Goal: Find specific page/section: Find specific page/section

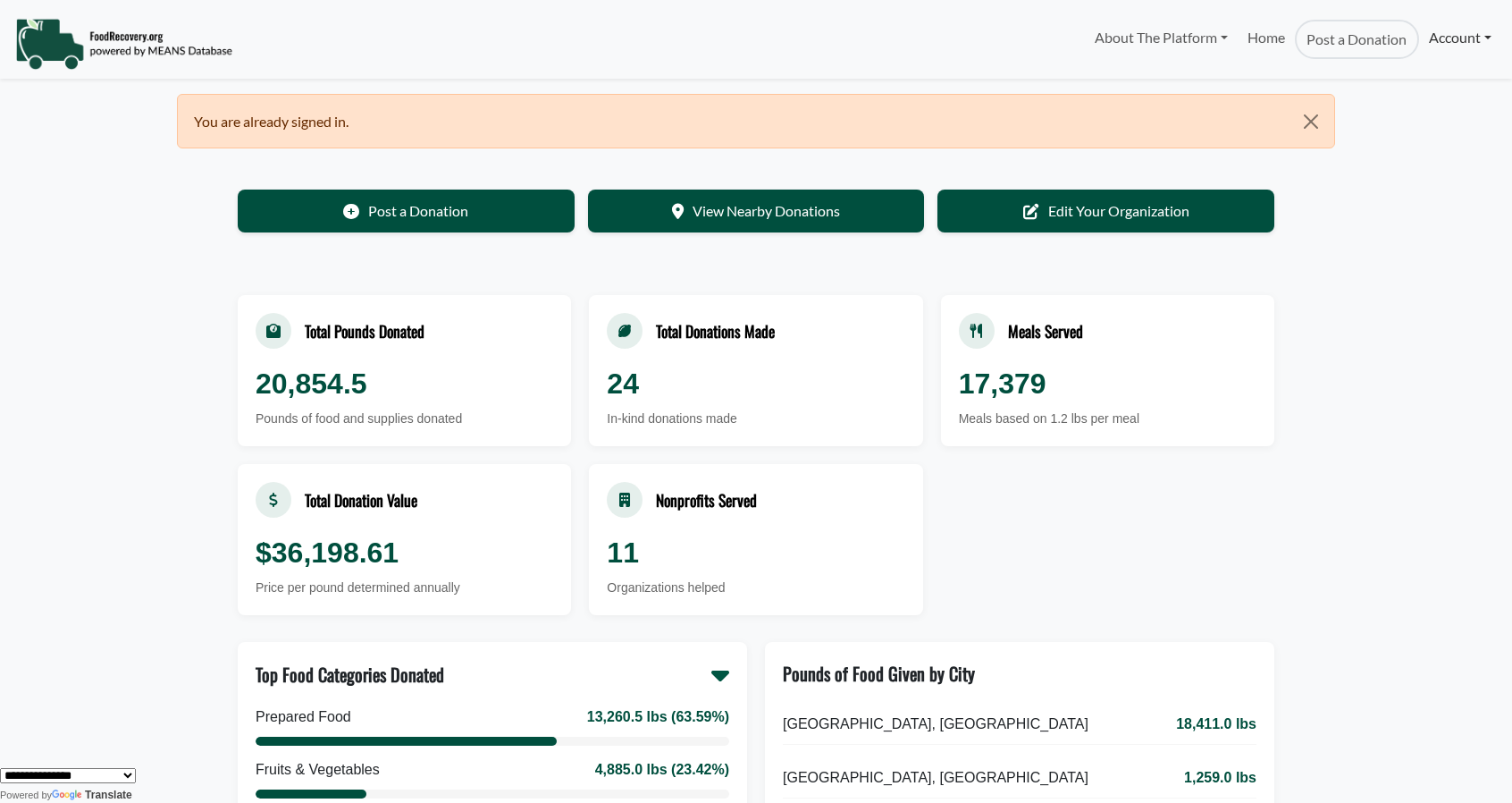
click at [1457, 33] on link "Account" at bounding box center [1460, 37] width 82 height 35
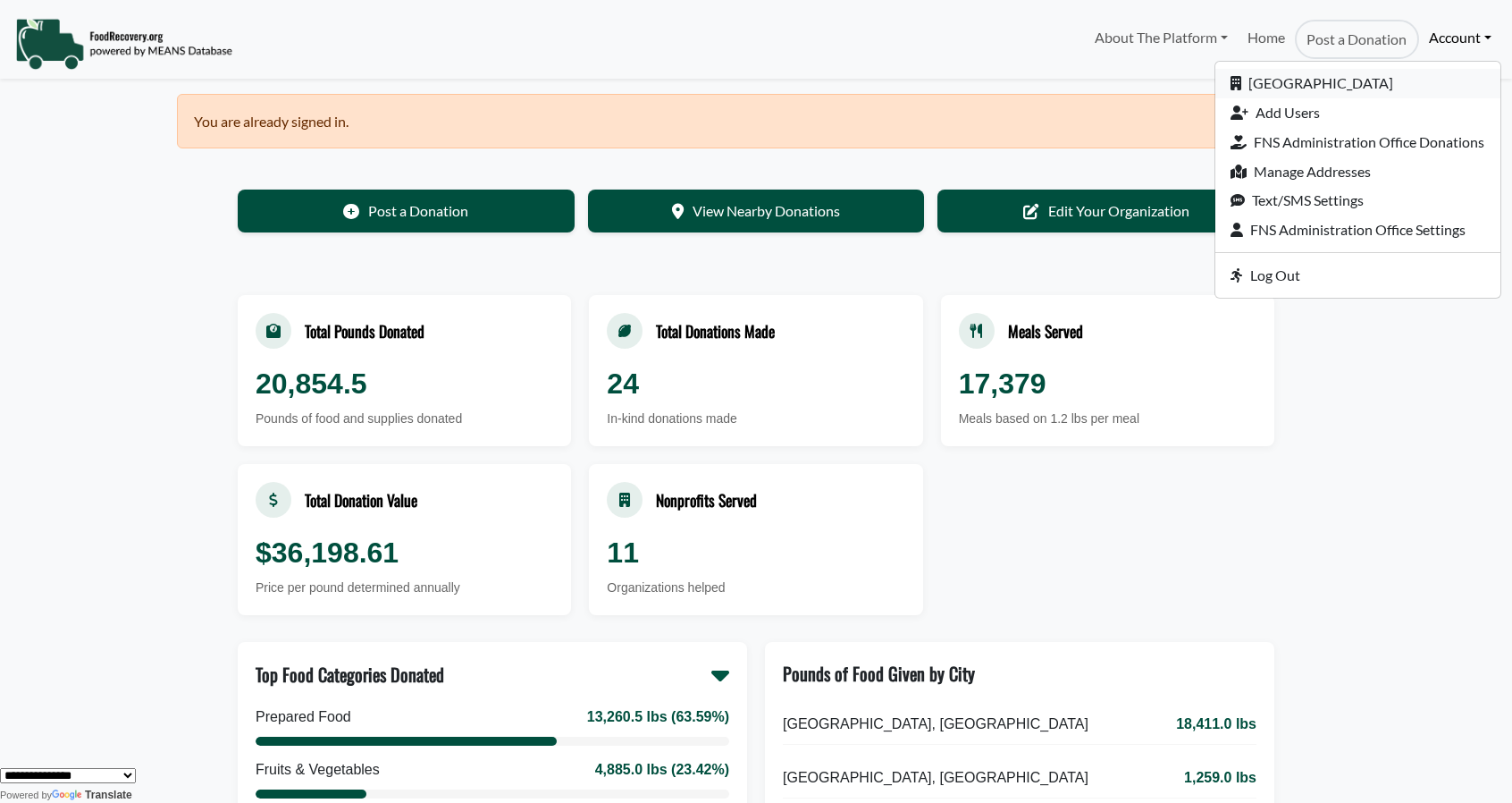
click at [1289, 90] on link "[GEOGRAPHIC_DATA]" at bounding box center [1357, 83] width 285 height 29
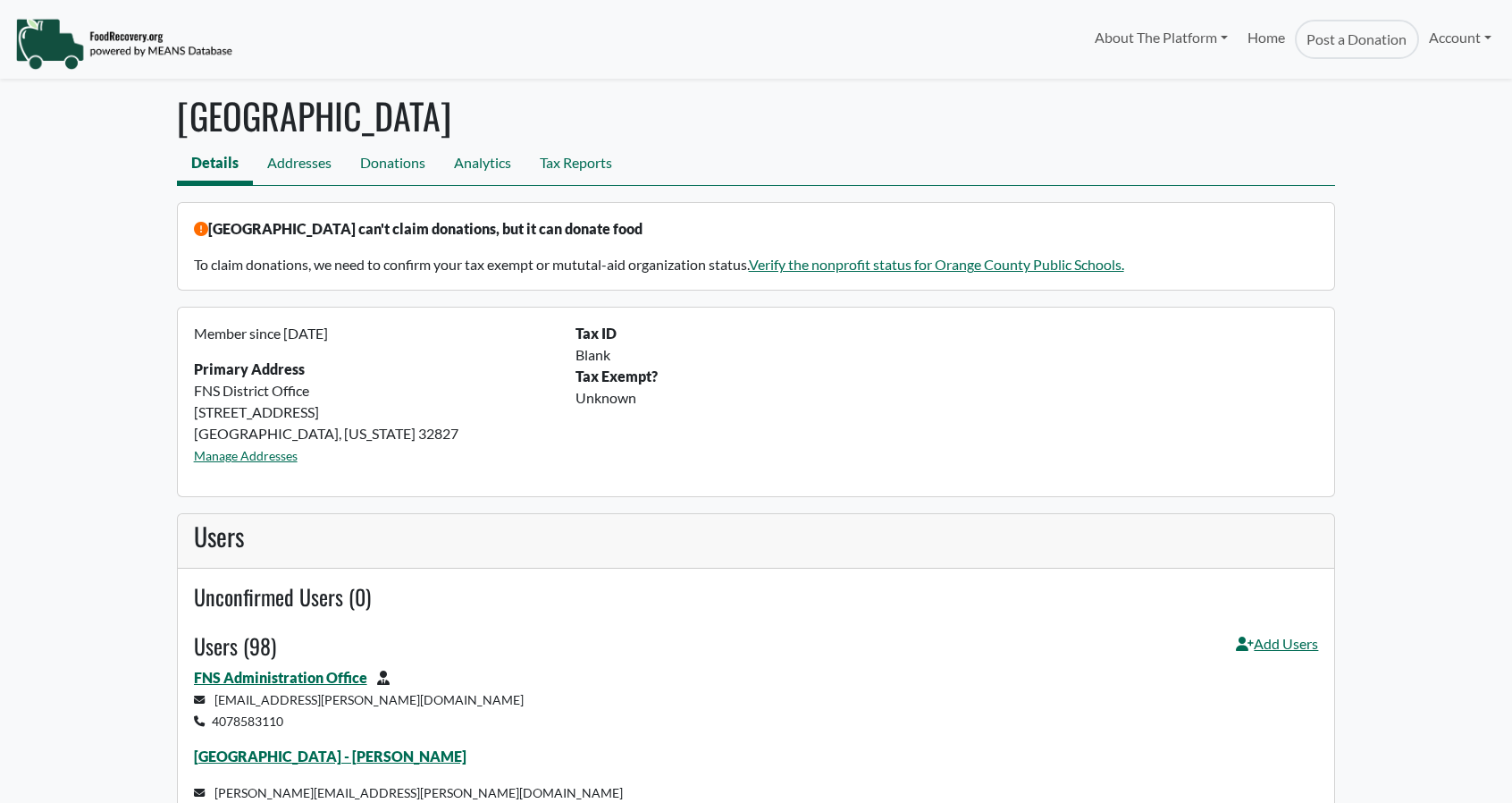
select select "Language Translate Widget"
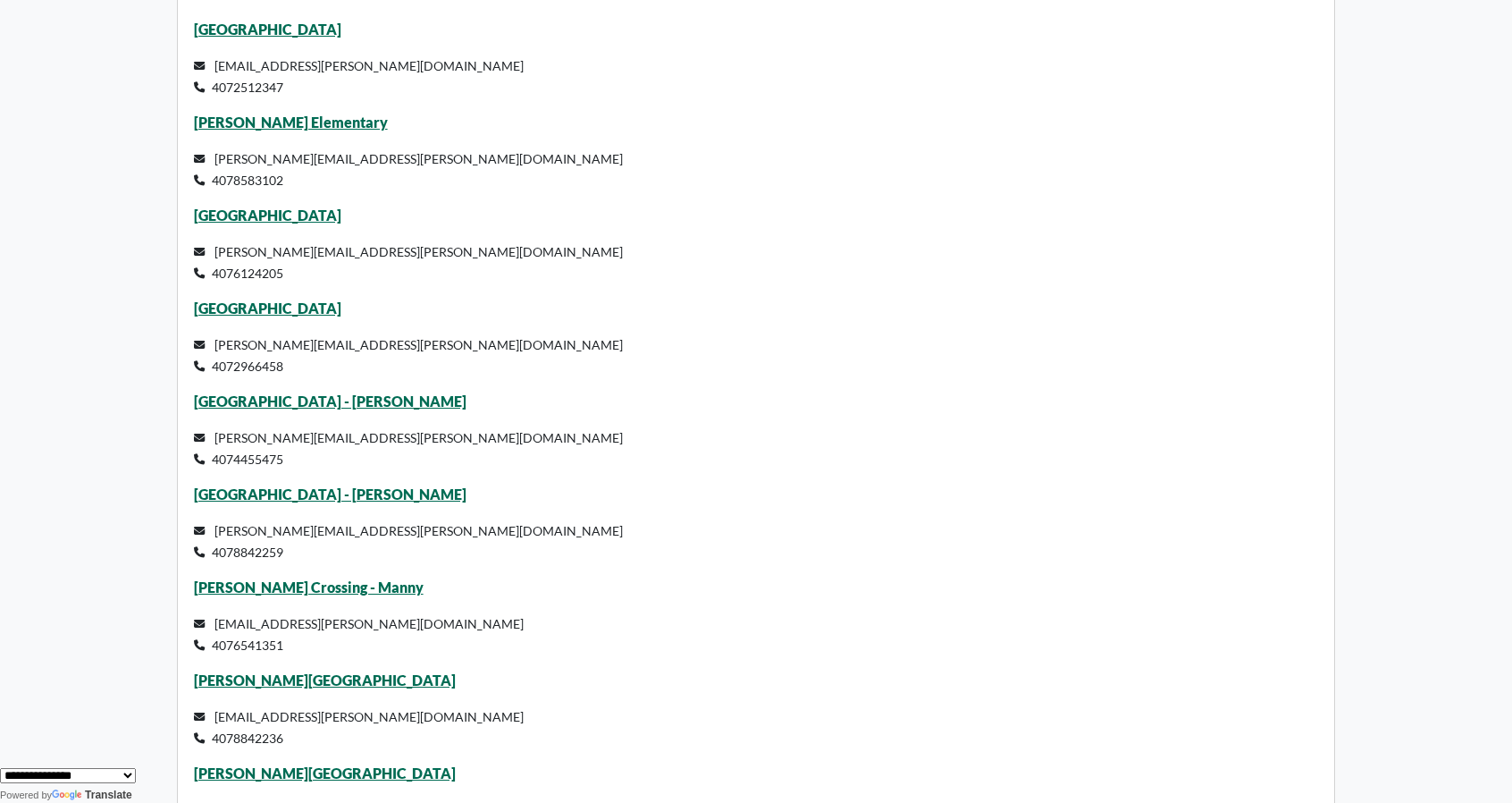
scroll to position [7402, 0]
